Goal: Task Accomplishment & Management: Use online tool/utility

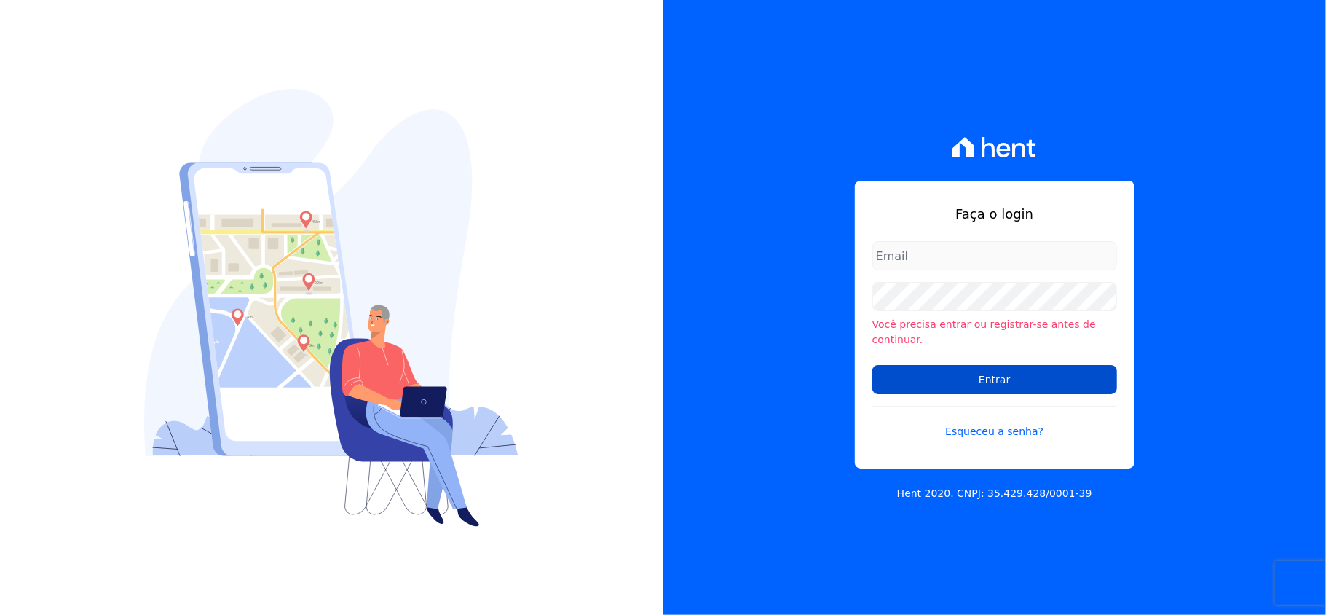
type input "[EMAIL_ADDRESS][DOMAIN_NAME]"
click at [991, 373] on input "Entrar" at bounding box center [995, 379] width 245 height 29
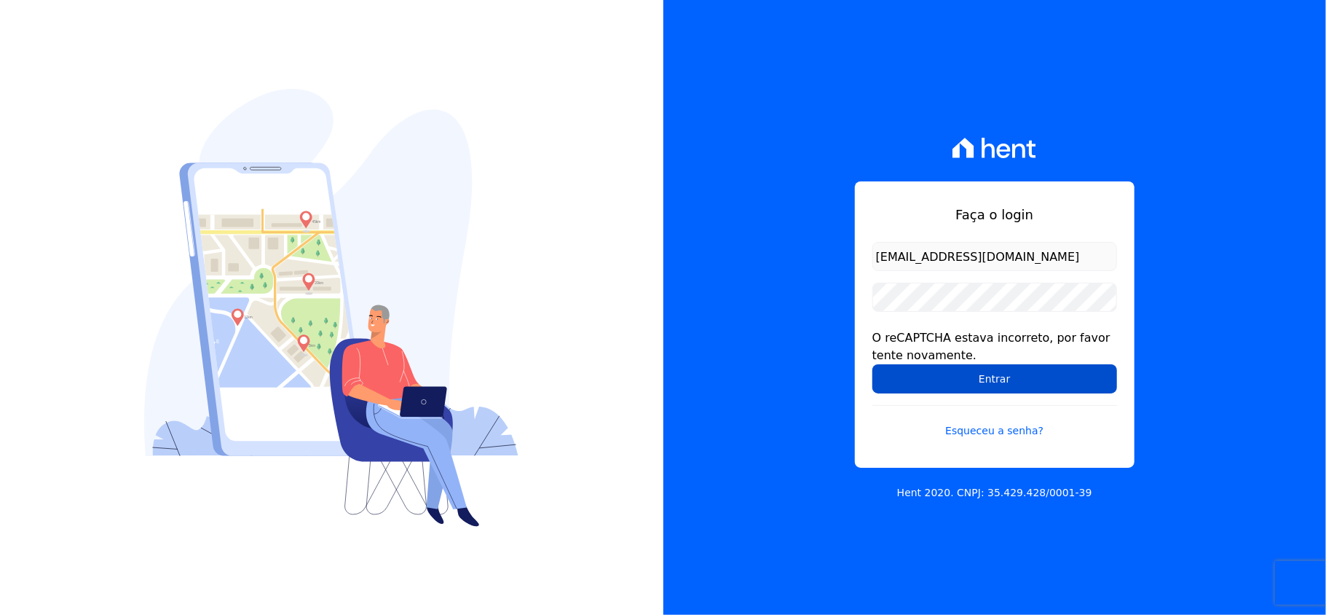
click at [1026, 368] on input "Entrar" at bounding box center [995, 378] width 245 height 29
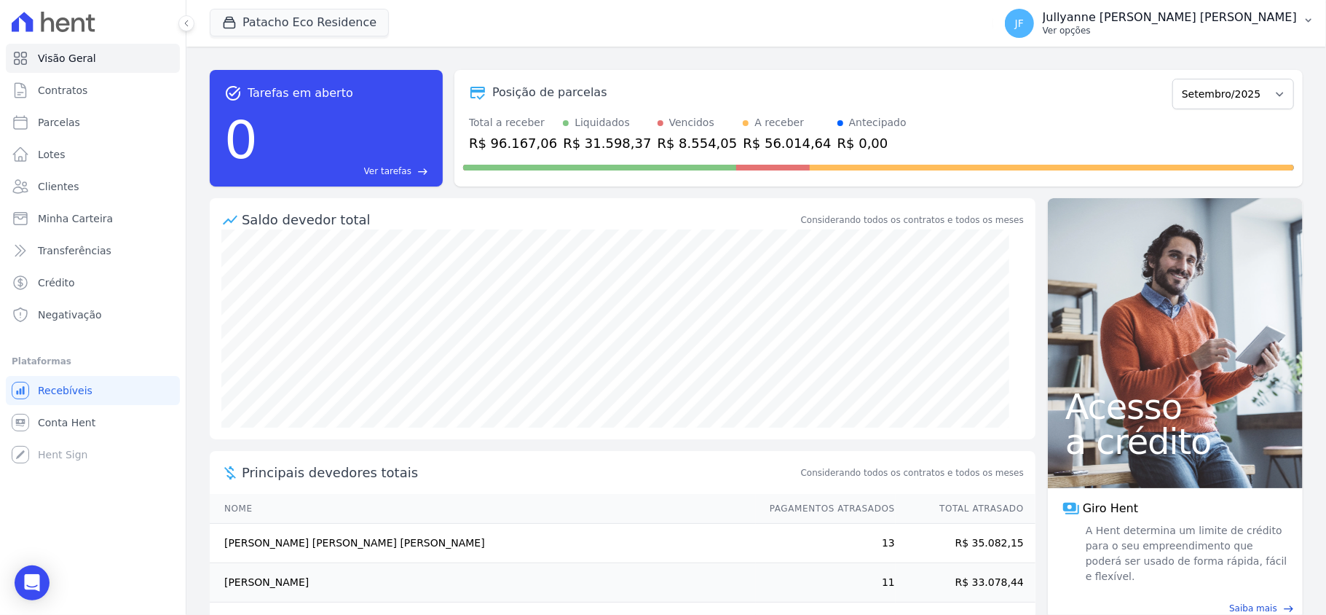
click at [1300, 29] on button "JF Jullyanne Ferreira Melo Ver opções" at bounding box center [1160, 23] width 333 height 41
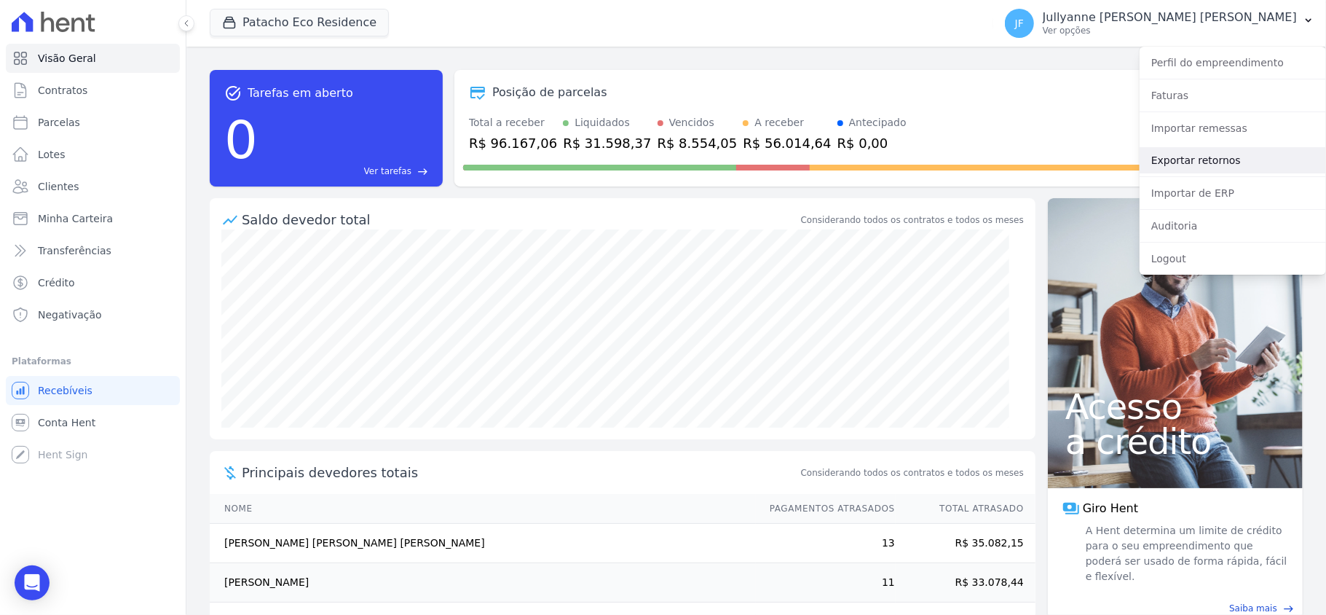
click at [1219, 157] on link "Exportar retornos" at bounding box center [1233, 160] width 186 height 26
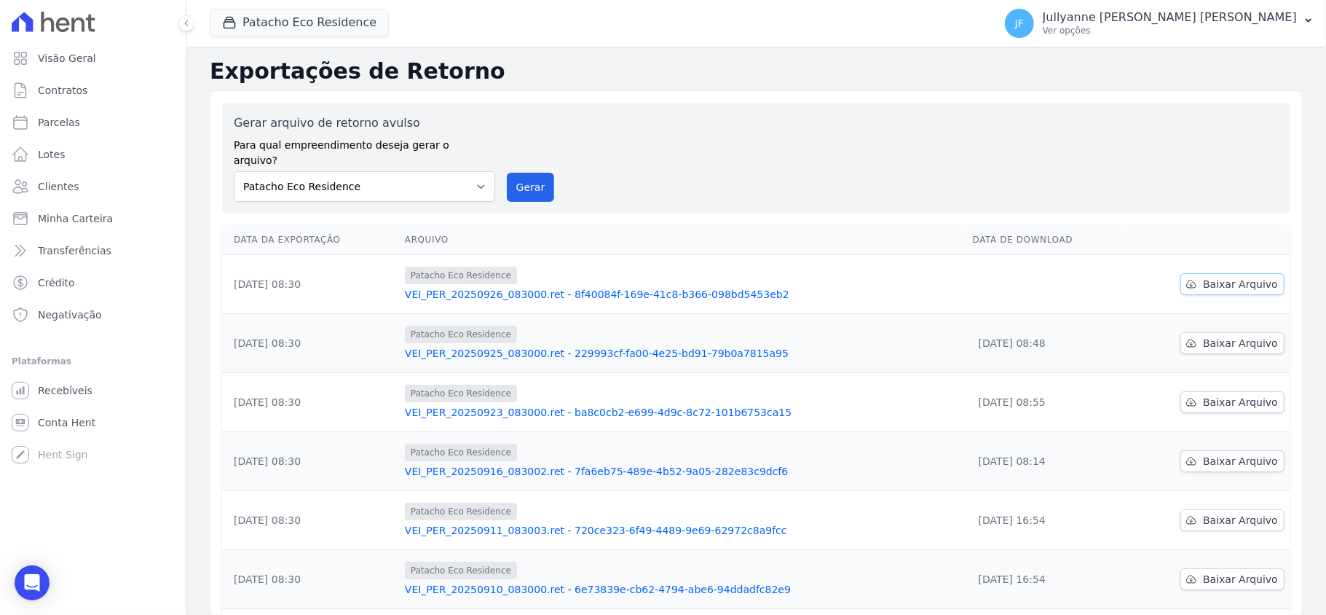
click at [1187, 280] on icon at bounding box center [1191, 283] width 9 height 7
